Goal: Task Accomplishment & Management: Manage account settings

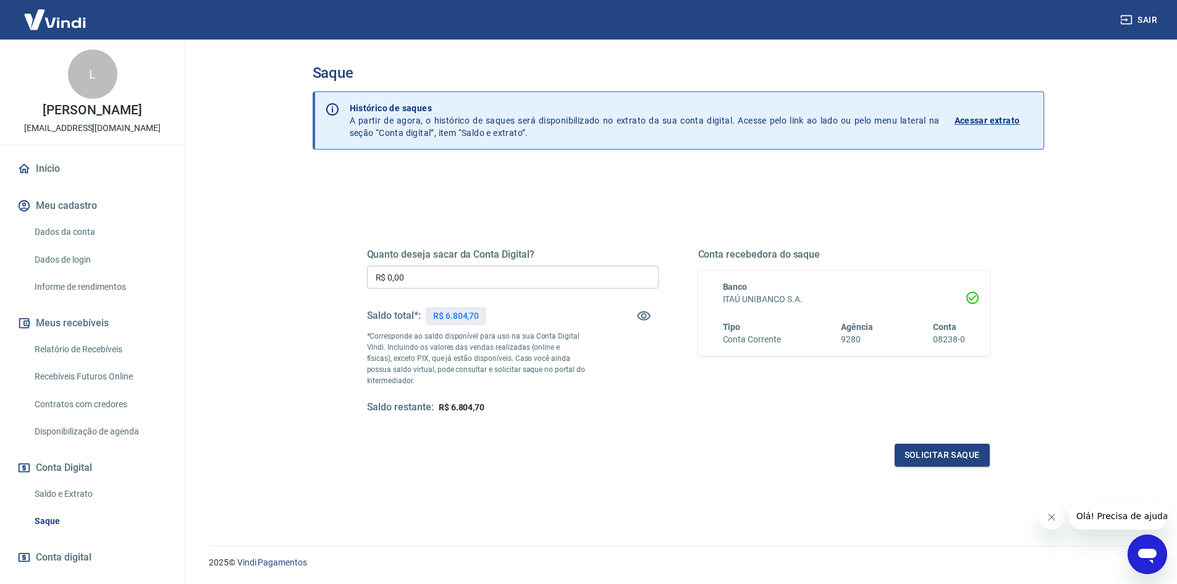
click at [478, 281] on input "R$ 0,00" at bounding box center [513, 277] width 292 height 23
type input "R$ 6.804,70"
click at [953, 460] on button "Solicitar saque" at bounding box center [942, 455] width 95 height 23
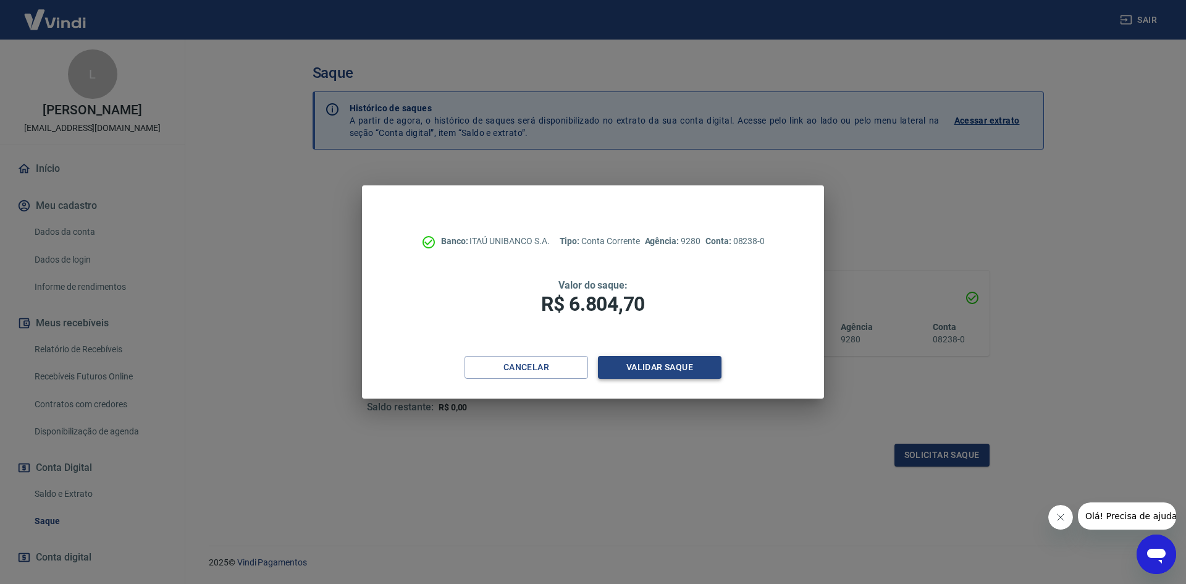
click at [643, 370] on button "Validar saque" at bounding box center [660, 367] width 124 height 23
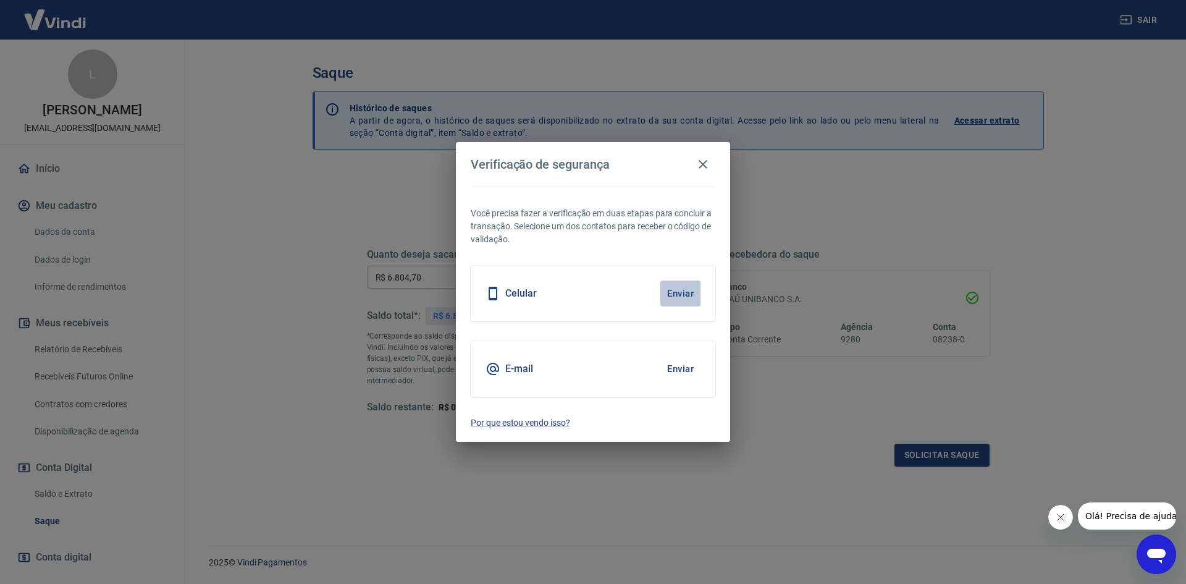
click at [688, 292] on button "Enviar" at bounding box center [681, 294] width 40 height 26
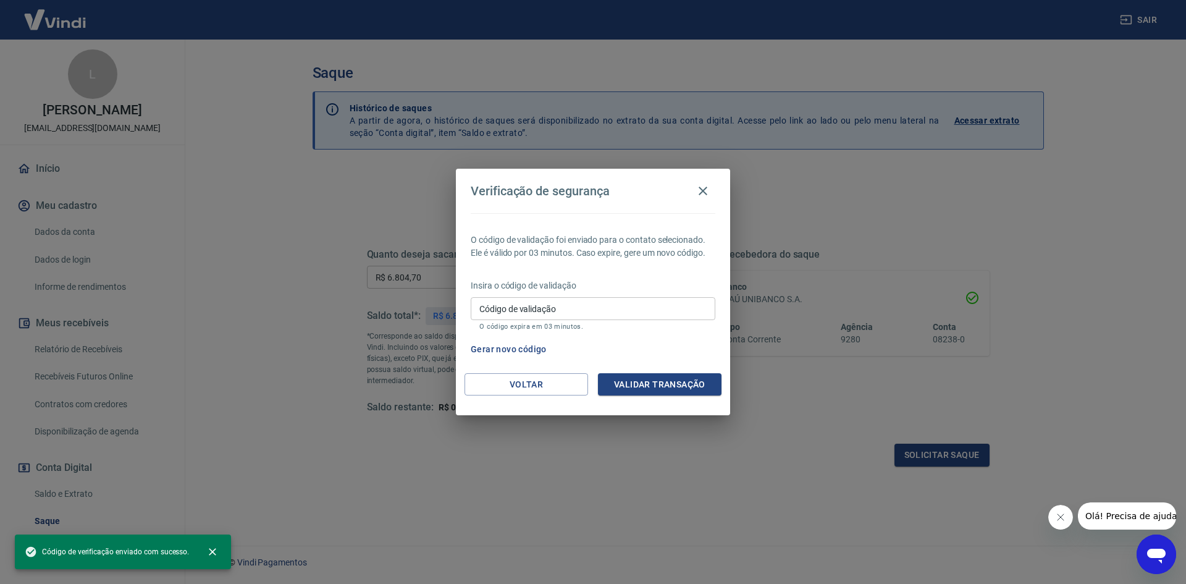
click at [669, 293] on div "Insira o código de validação Código de validação Código de validação O código e…" at bounding box center [593, 306] width 245 height 54
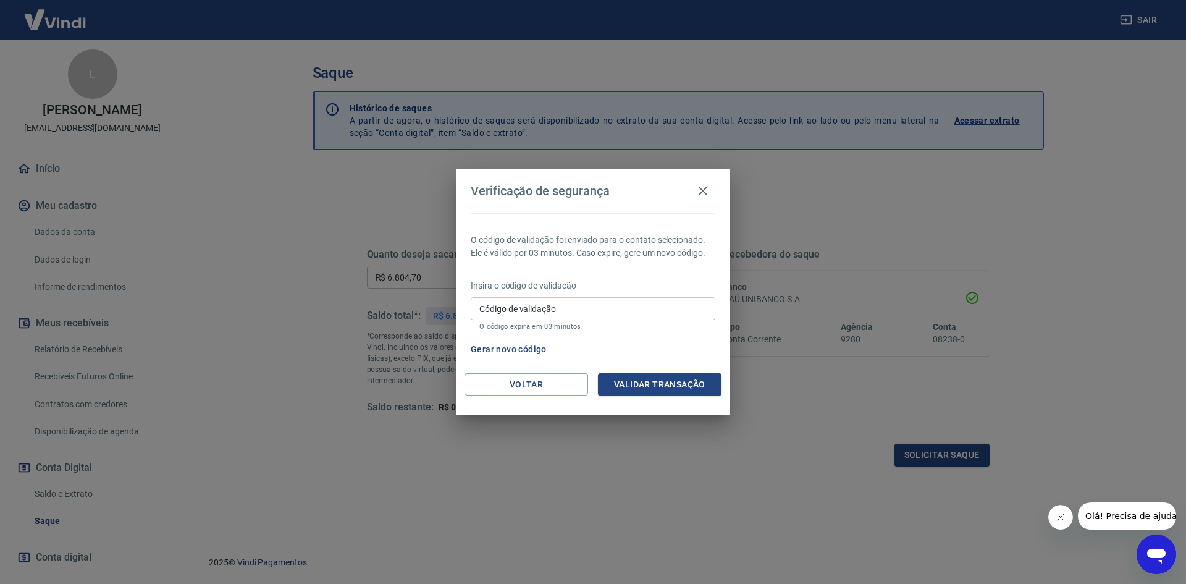
click at [656, 311] on input "Código de validação" at bounding box center [593, 308] width 245 height 23
type input "600017"
click at [653, 377] on button "Validar transação" at bounding box center [660, 384] width 124 height 23
